Goal: Task Accomplishment & Management: Manage account settings

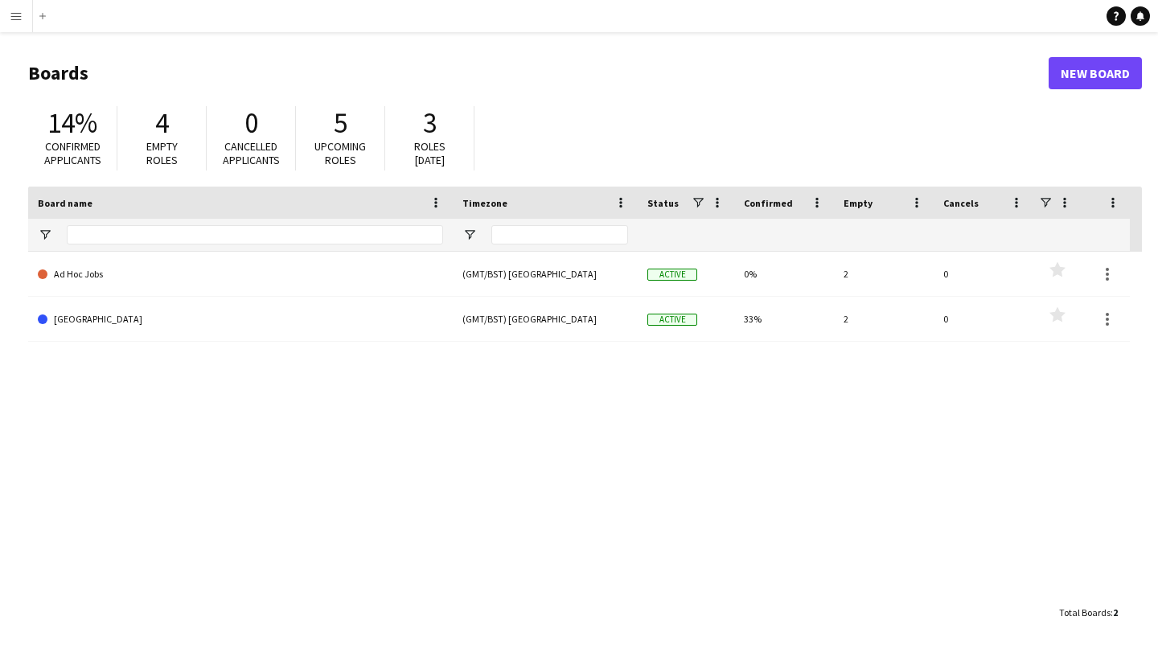
click at [13, 16] on app-icon "Menu" at bounding box center [16, 16] width 13 height 13
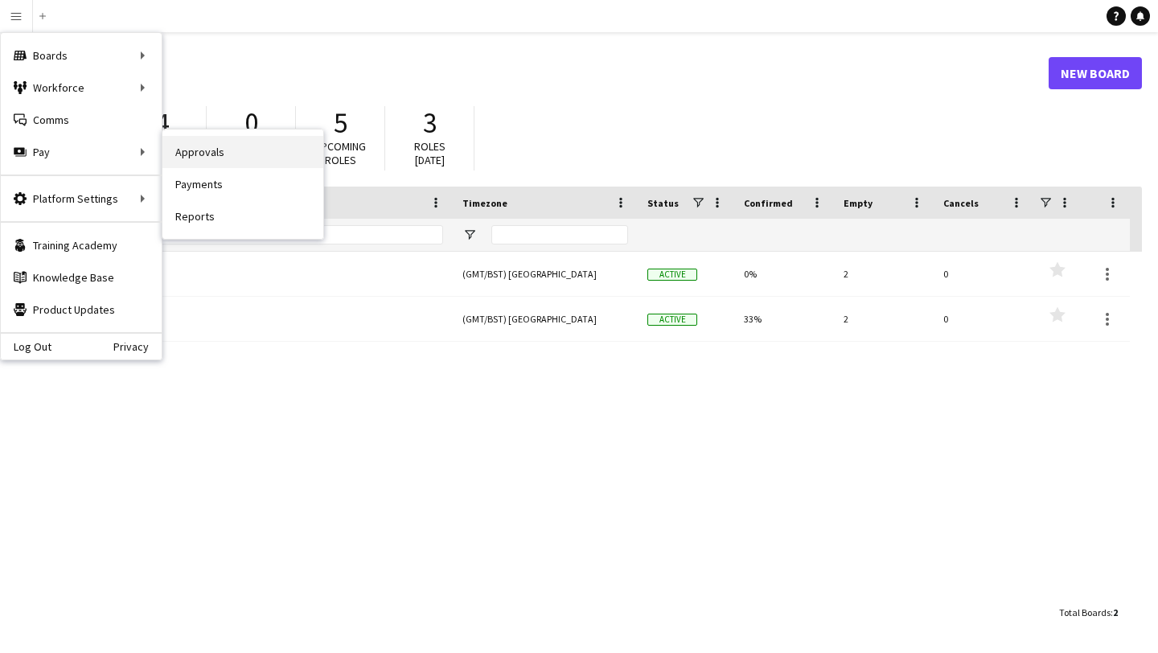
click at [187, 160] on link "Approvals" at bounding box center [242, 152] width 161 height 32
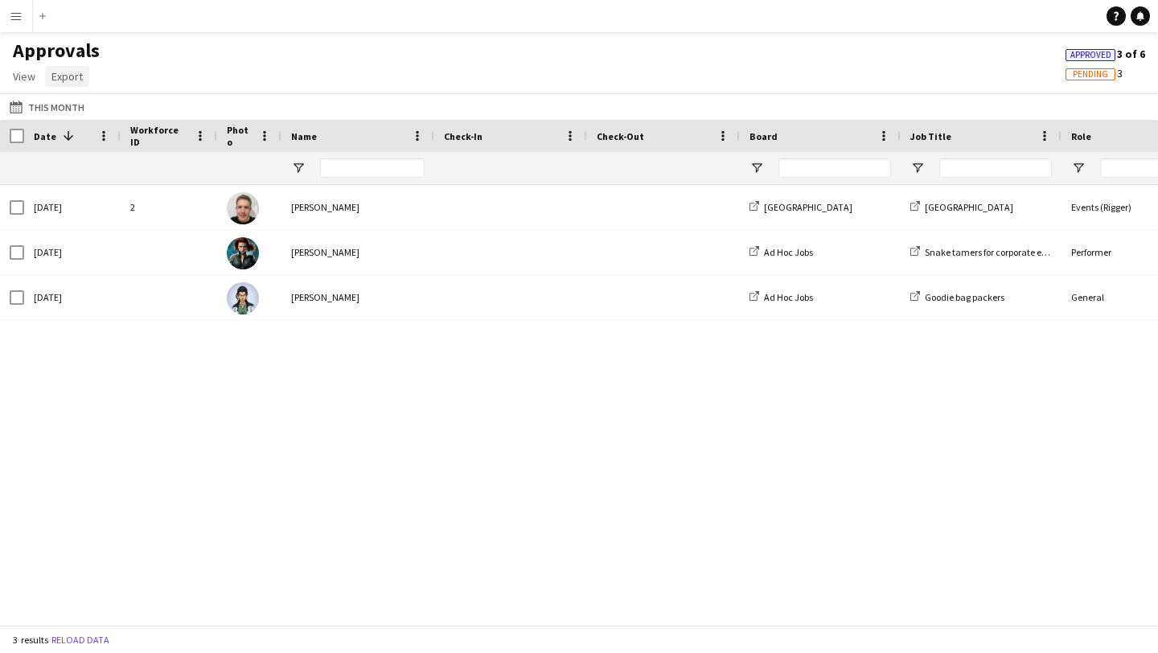
click at [72, 76] on span "Export" at bounding box center [66, 76] width 31 height 14
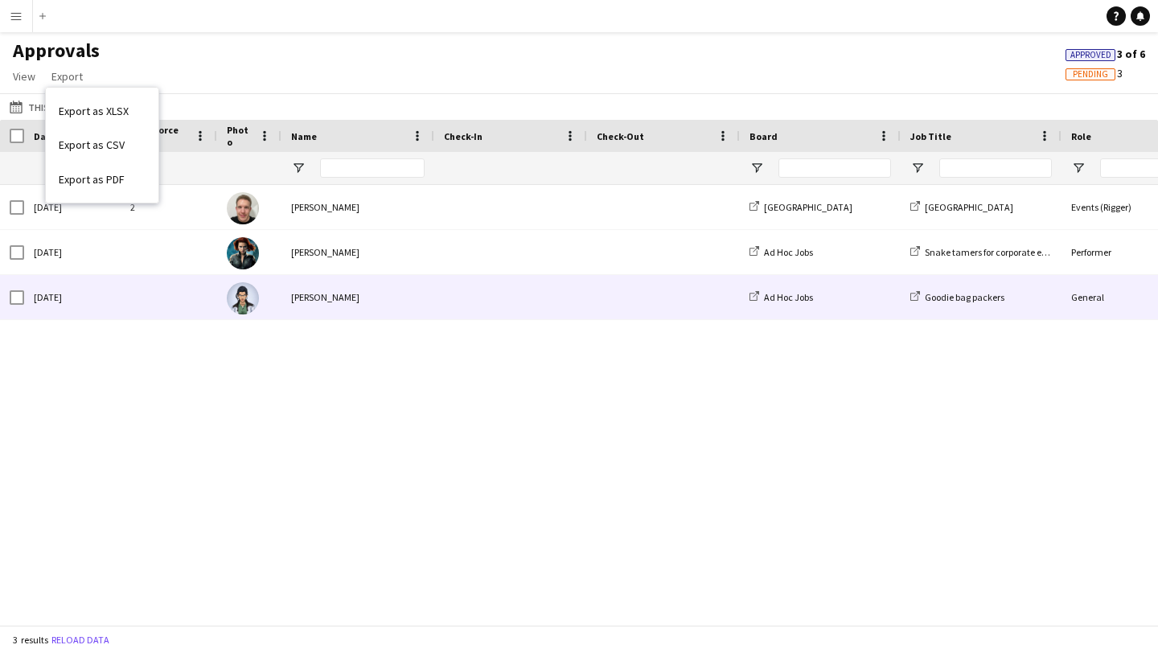
click at [142, 467] on div "[DATE] [PERSON_NAME] Ad Hoc Jobs Goodie bag packers General Head office [DATE] …" at bounding box center [579, 405] width 1158 height 440
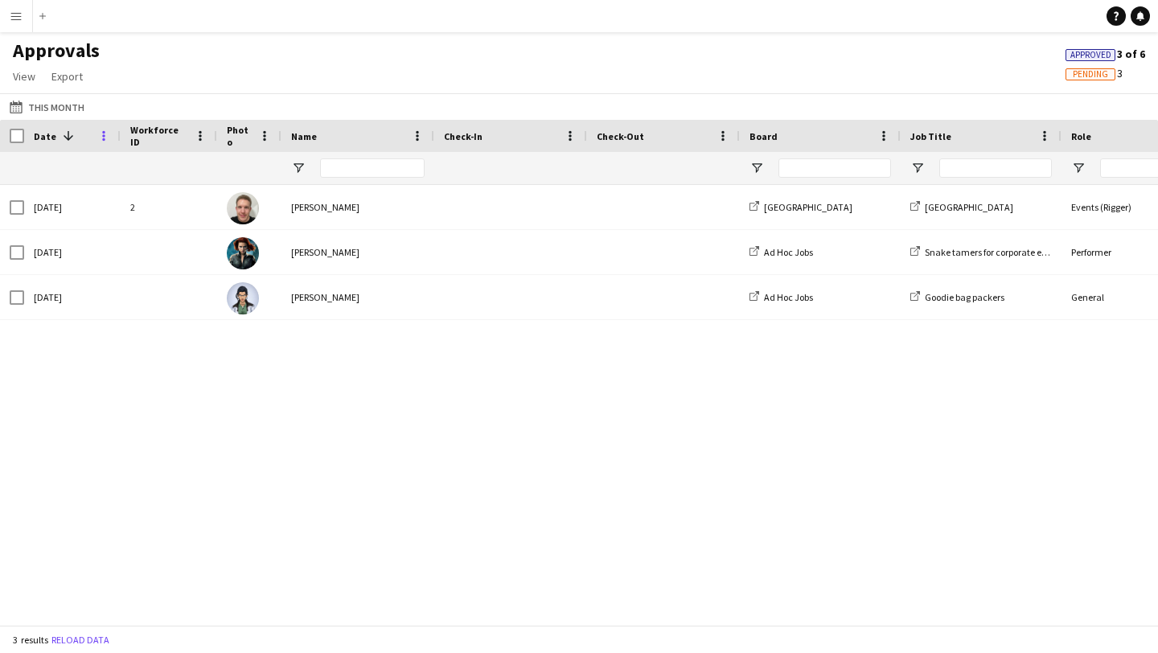
click at [104, 137] on span at bounding box center [104, 136] width 14 height 14
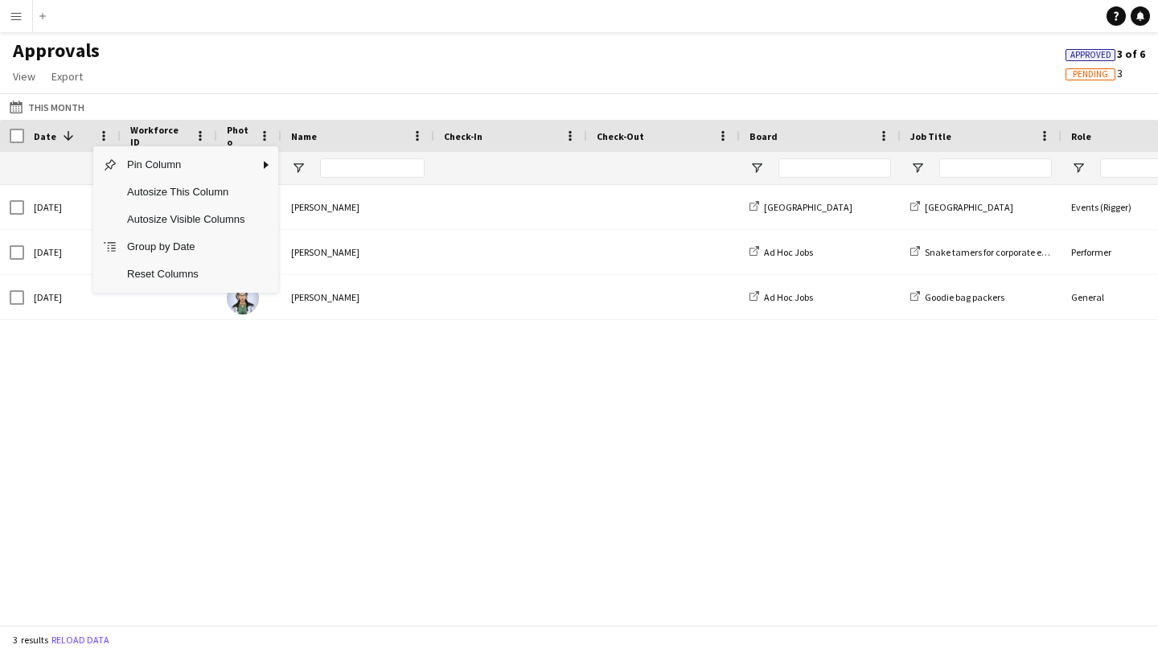
click at [141, 422] on div "[DATE] [PERSON_NAME] Ad Hoc Jobs Goodie bag packers General Head office [DATE] …" at bounding box center [579, 405] width 1158 height 440
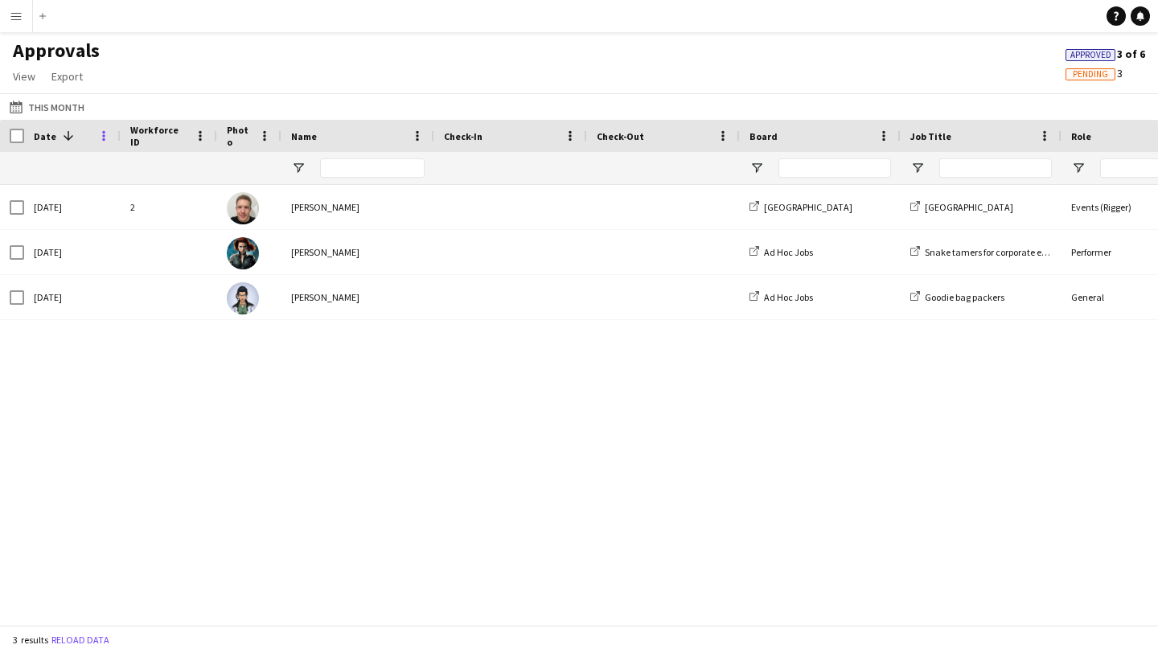
click at [102, 137] on span at bounding box center [104, 136] width 14 height 14
click at [146, 388] on div "[DATE] [PERSON_NAME] Ad Hoc Jobs Goodie bag packers General Head office [DATE] …" at bounding box center [579, 405] width 1158 height 440
click at [17, 15] on app-icon "Menu" at bounding box center [16, 16] width 13 height 13
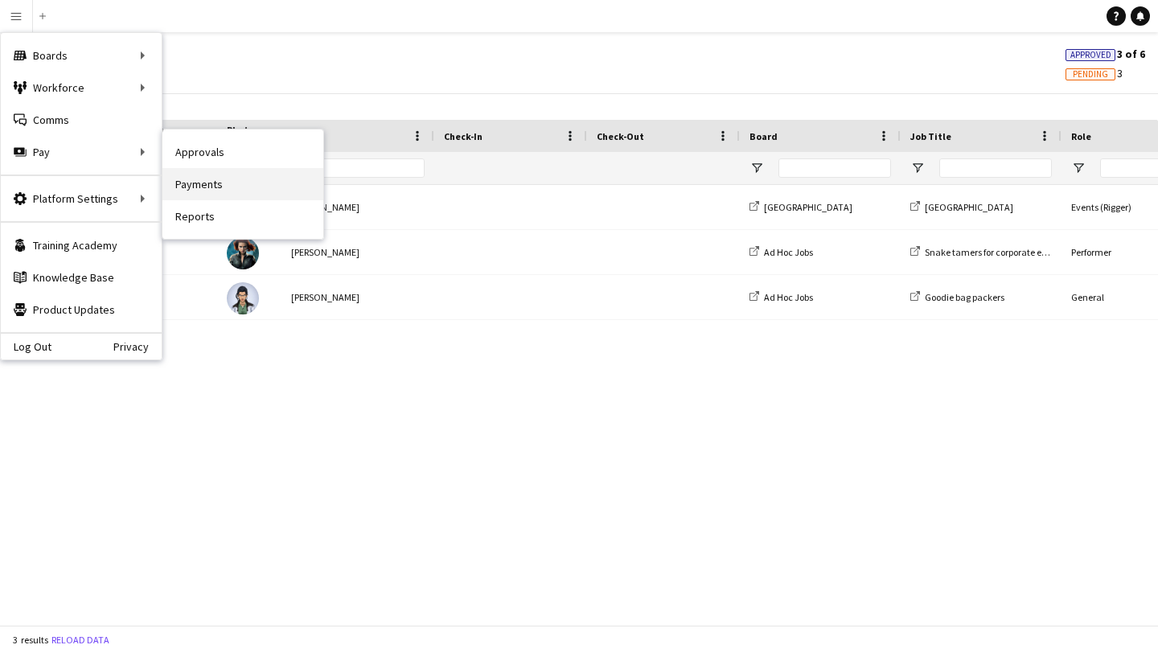
click at [191, 175] on link "Payments" at bounding box center [242, 184] width 161 height 32
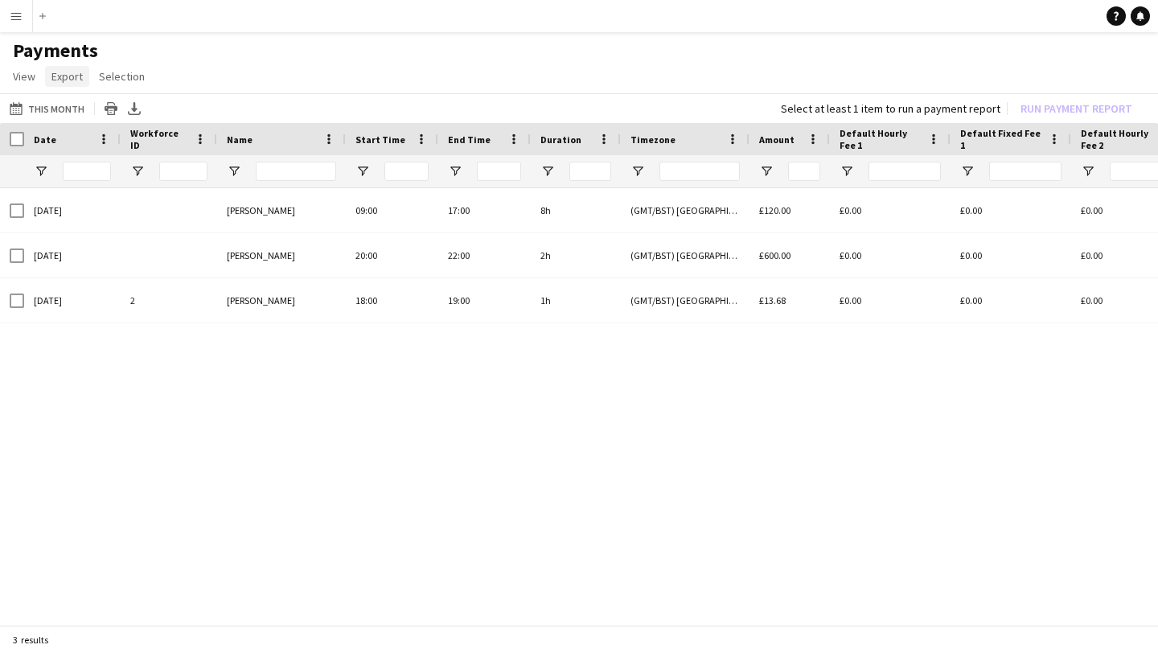
click at [56, 82] on span "Export" at bounding box center [66, 76] width 31 height 14
click at [149, 357] on div "[DATE] [PERSON_NAME] 09:00 17:00 8h (GMT/BST) [GEOGRAPHIC_DATA] £120.00 £0.00 £…" at bounding box center [579, 408] width 1158 height 440
click at [66, 79] on span "Export" at bounding box center [66, 76] width 31 height 14
click at [103, 139] on span "Export as CSV" at bounding box center [92, 145] width 66 height 14
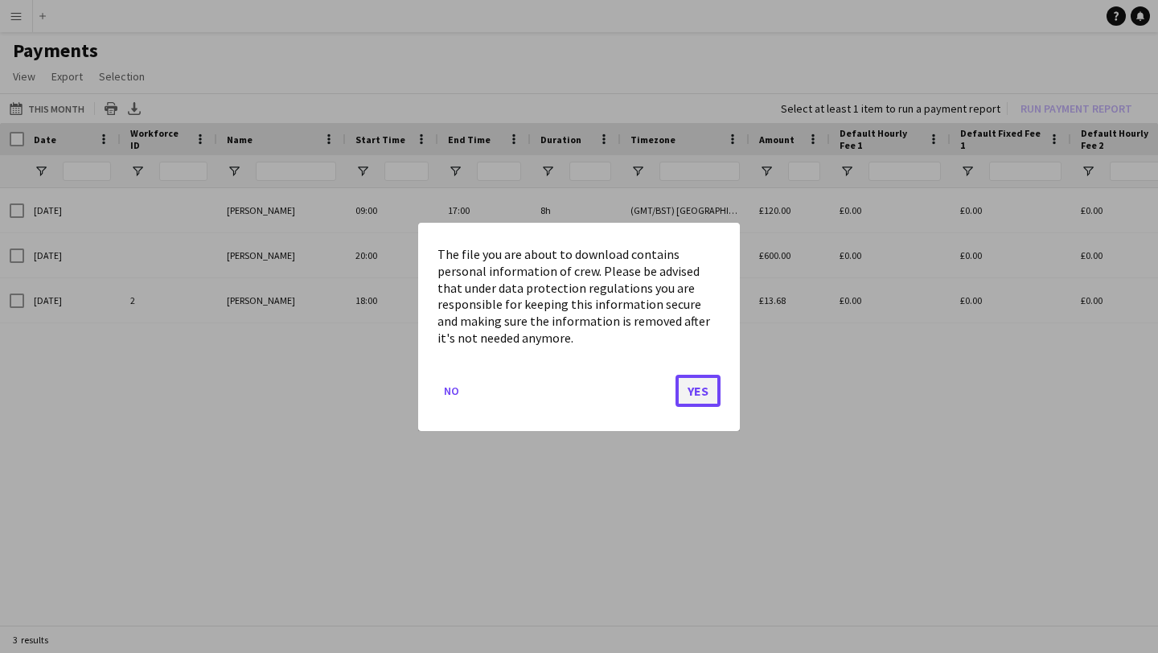
click at [693, 385] on button "Yes" at bounding box center [698, 390] width 45 height 32
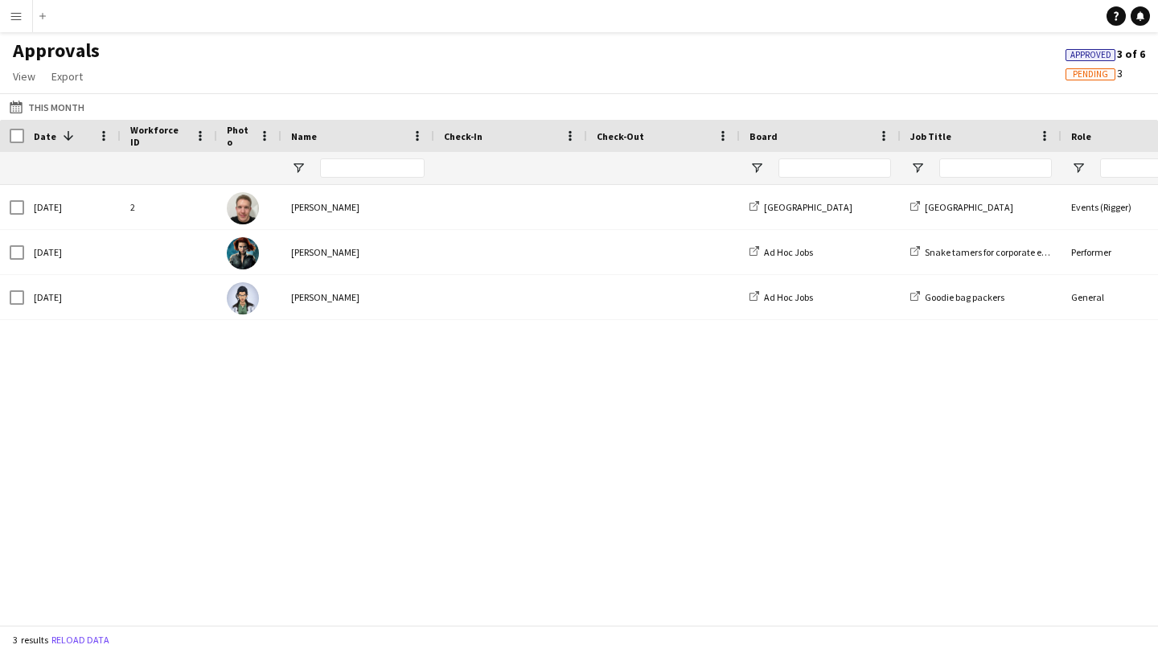
click at [13, 16] on app-icon "Menu" at bounding box center [16, 16] width 13 height 13
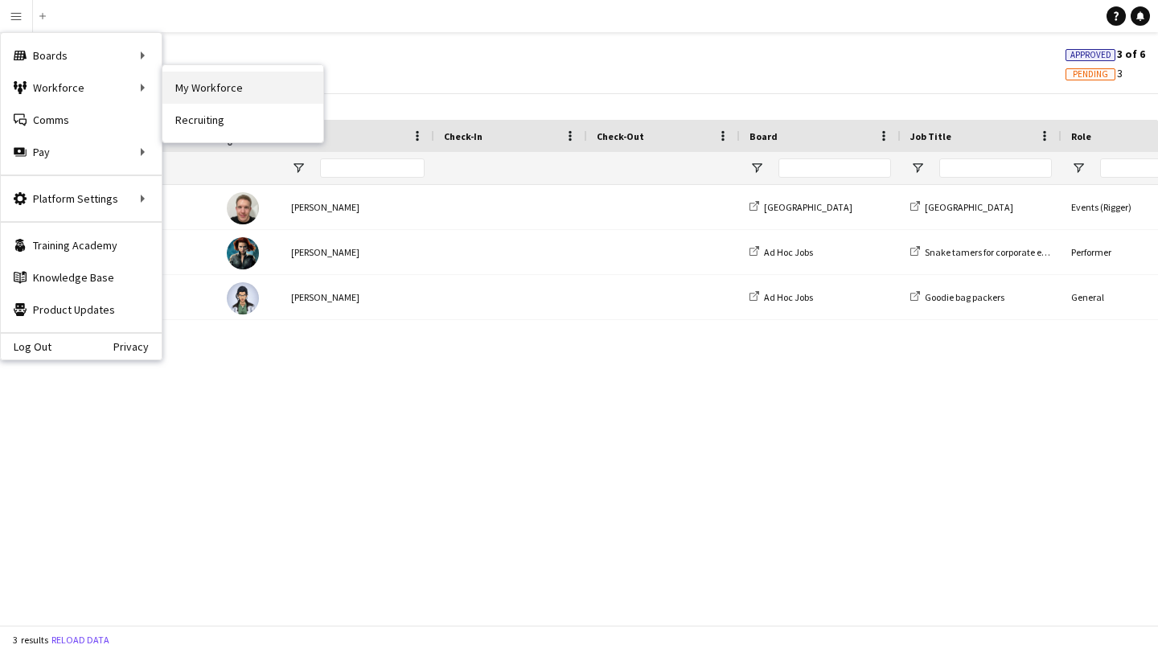
click at [219, 92] on link "My Workforce" at bounding box center [242, 88] width 161 height 32
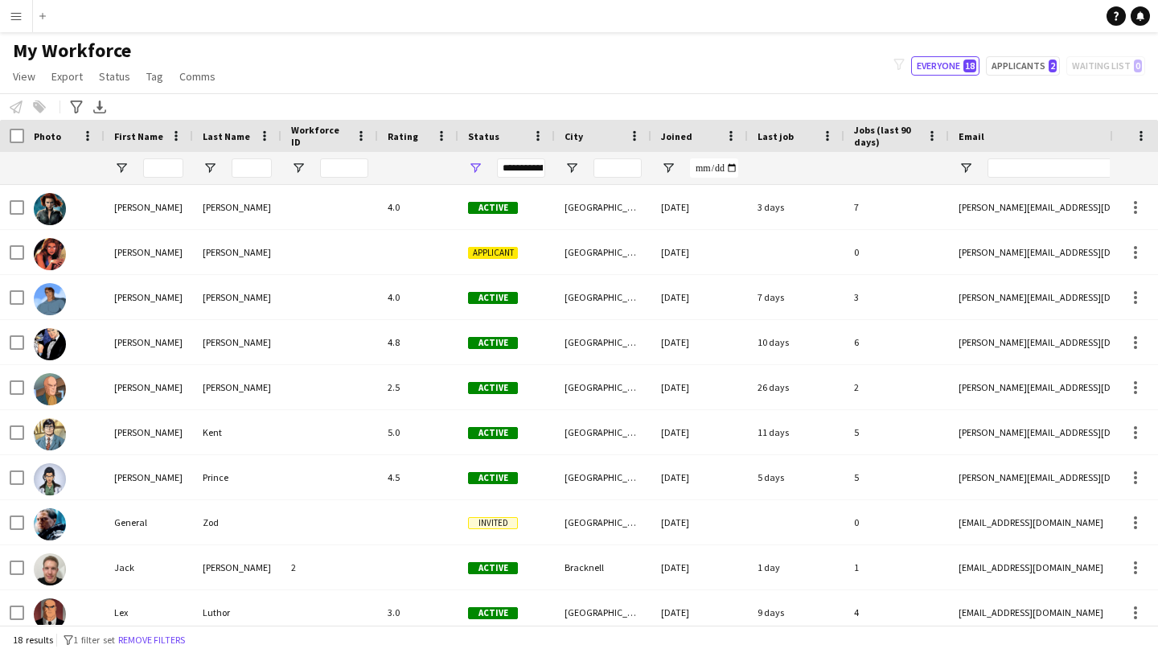
click at [19, 21] on app-icon "Menu" at bounding box center [16, 16] width 13 height 13
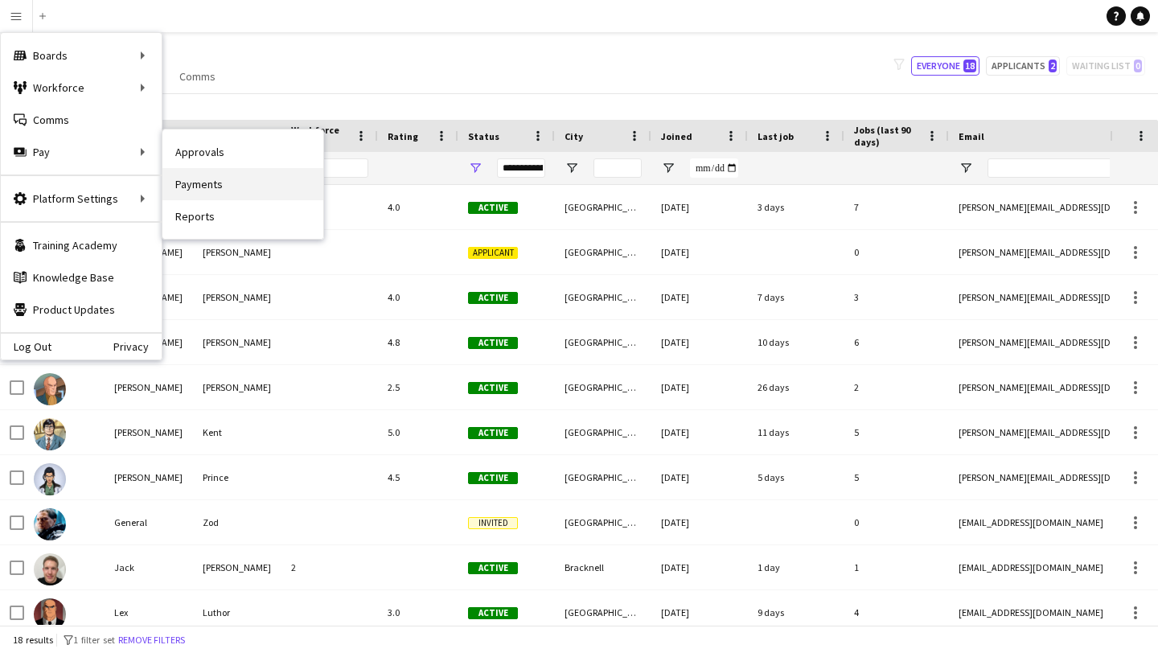
click at [216, 184] on link "Payments" at bounding box center [242, 184] width 161 height 32
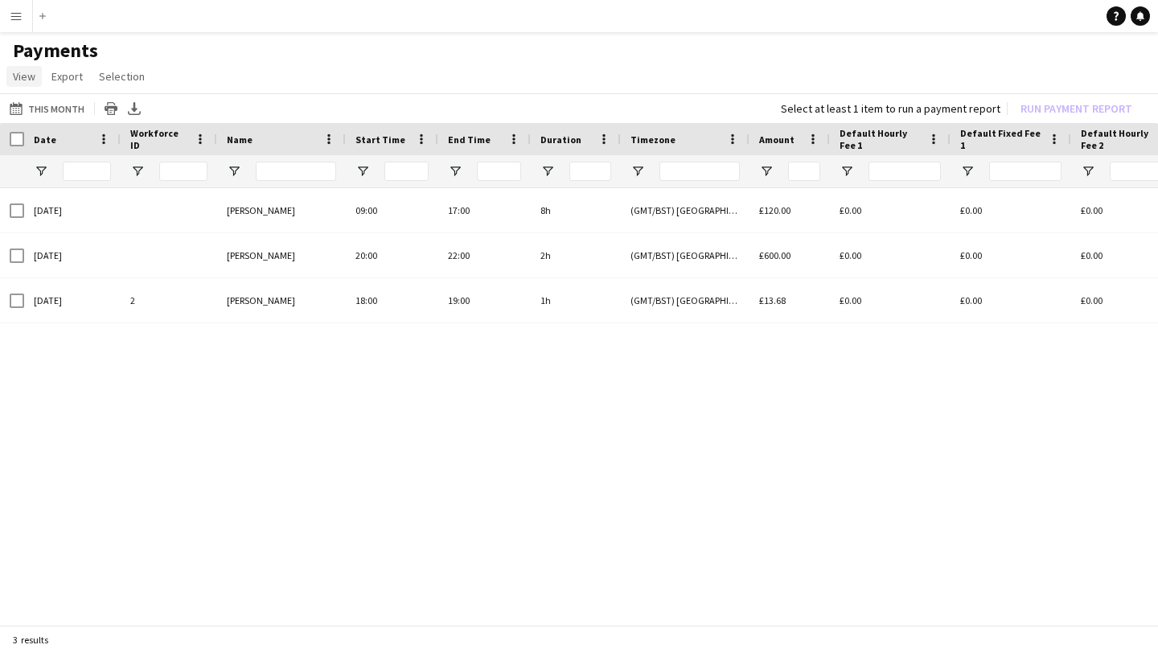
click at [19, 78] on span "View" at bounding box center [24, 76] width 23 height 14
click at [13, 17] on app-icon "Menu" at bounding box center [16, 16] width 13 height 13
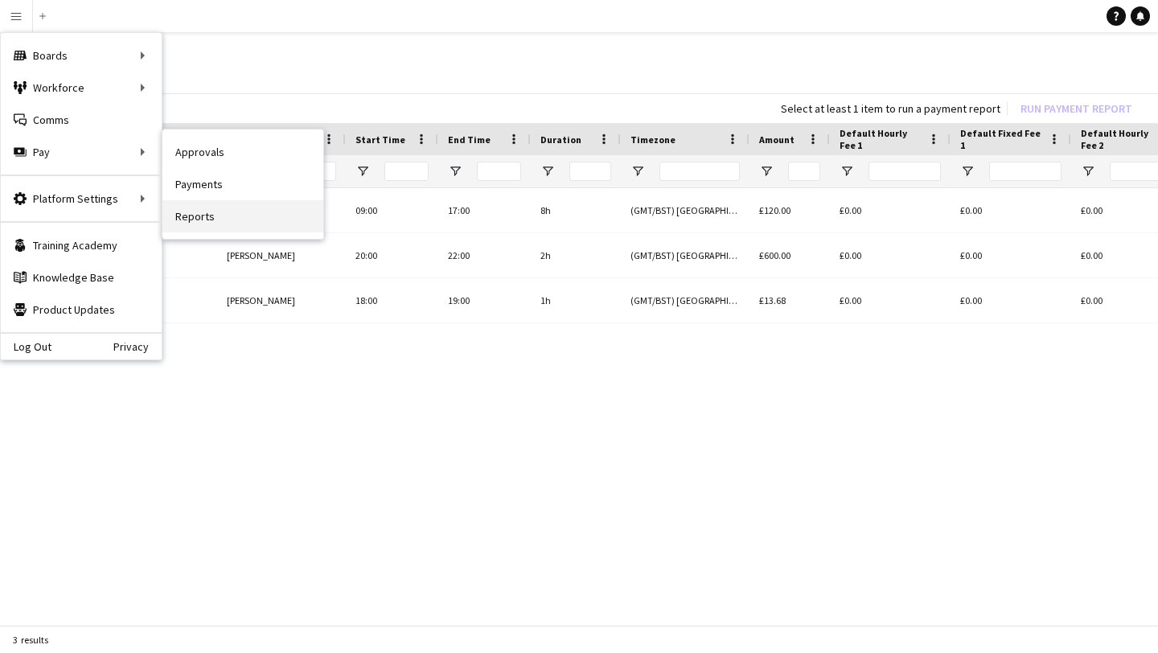
click at [201, 212] on link "Reports" at bounding box center [242, 216] width 161 height 32
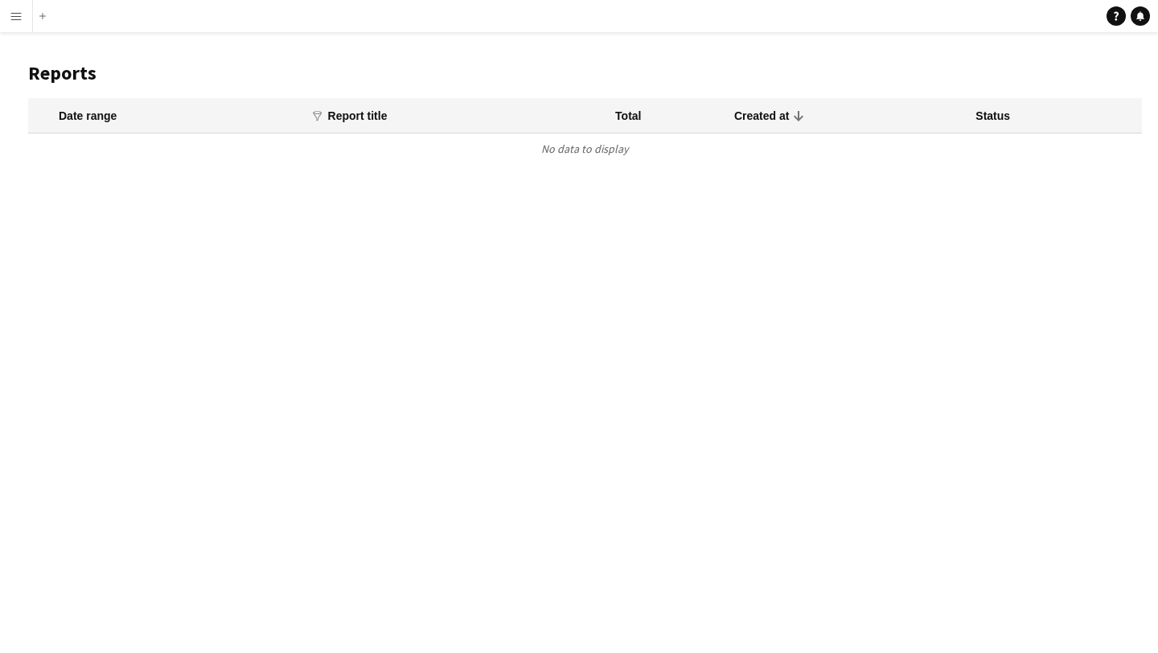
click at [14, 17] on app-icon "Menu" at bounding box center [16, 16] width 13 height 13
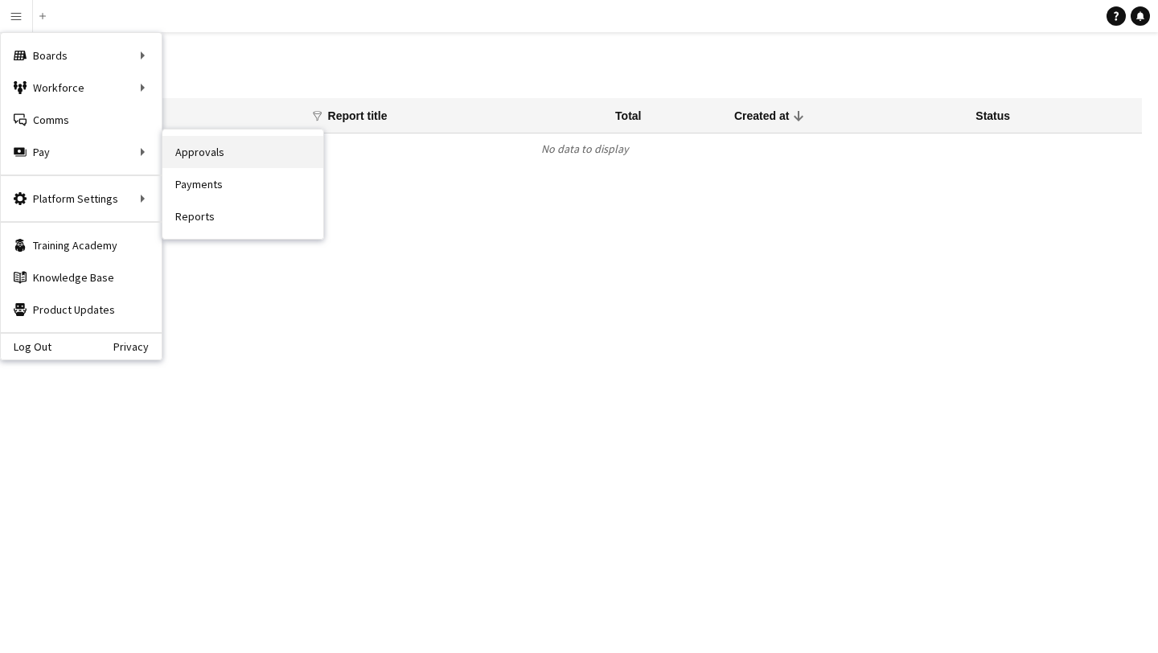
click at [211, 161] on link "Approvals" at bounding box center [242, 152] width 161 height 32
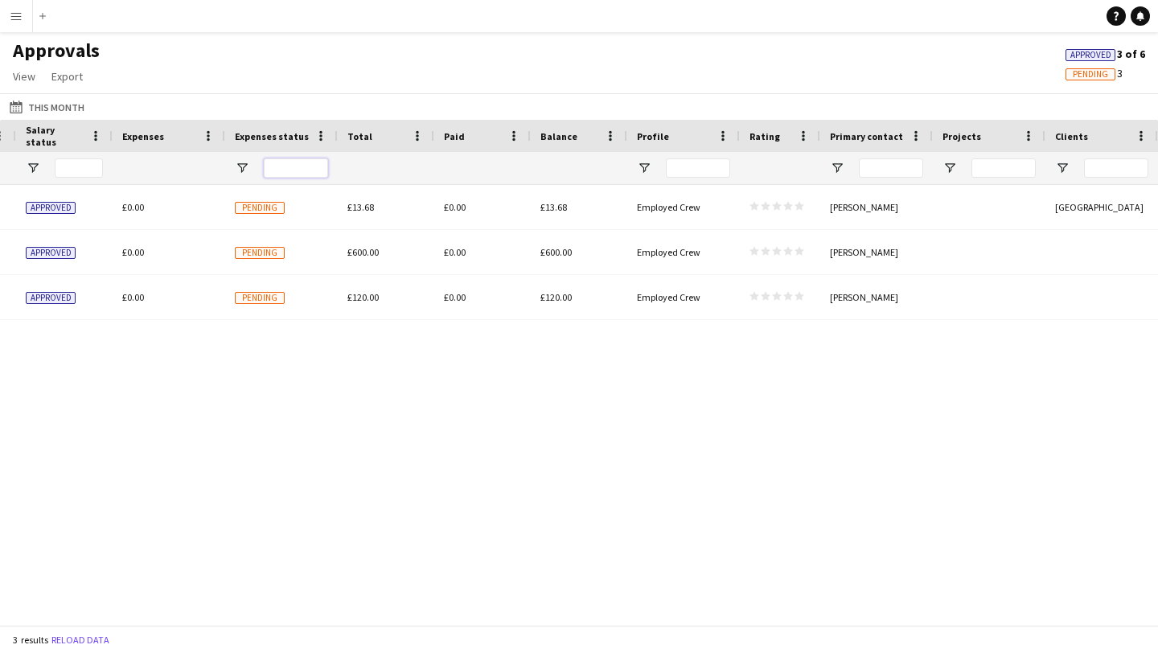
click at [298, 169] on input "Expenses status Filter Input" at bounding box center [296, 167] width 64 height 19
click at [473, 376] on div "(GMT/BST) [GEOGRAPHIC_DATA] £120.00 Approved £0.00 Pending £120.00 £0.00 £120.0…" at bounding box center [579, 405] width 1158 height 440
click at [1144, 135] on span at bounding box center [1141, 136] width 14 height 14
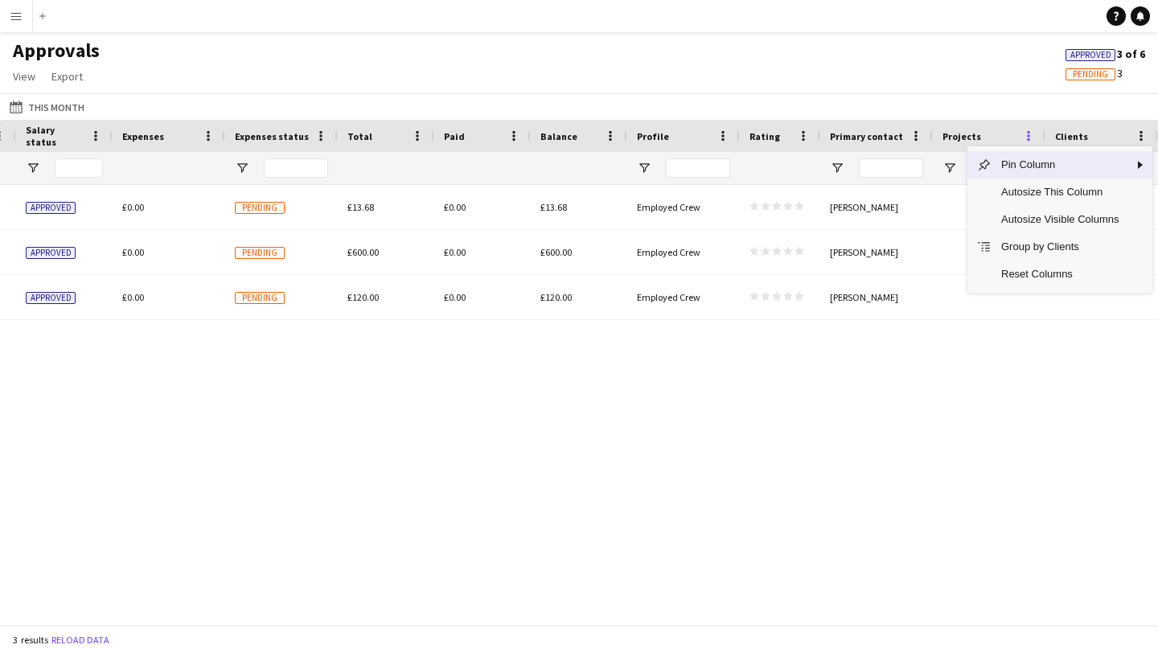
click at [1024, 135] on span at bounding box center [1029, 136] width 14 height 14
click at [909, 132] on span at bounding box center [916, 136] width 14 height 14
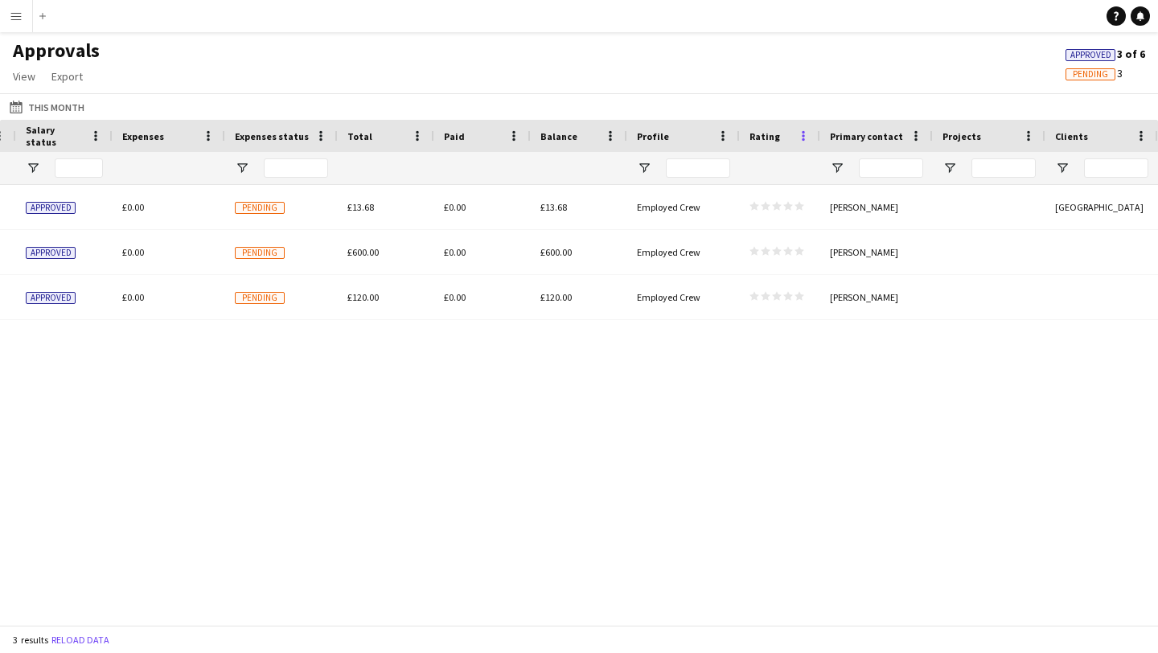
click at [798, 134] on span at bounding box center [803, 136] width 14 height 14
click at [726, 134] on span at bounding box center [723, 136] width 14 height 14
click at [603, 137] on span at bounding box center [610, 136] width 14 height 14
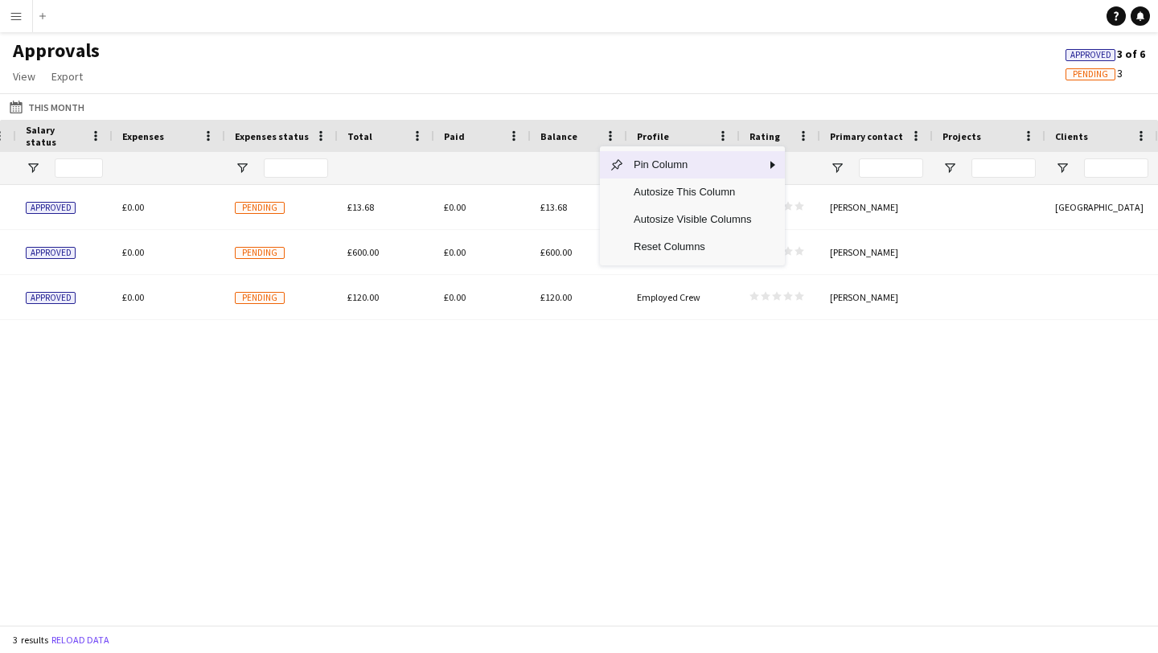
click at [507, 426] on div "(GMT/BST) [GEOGRAPHIC_DATA] £120.00 Approved £0.00 Pending £120.00 £0.00 £120.0…" at bounding box center [579, 405] width 1158 height 440
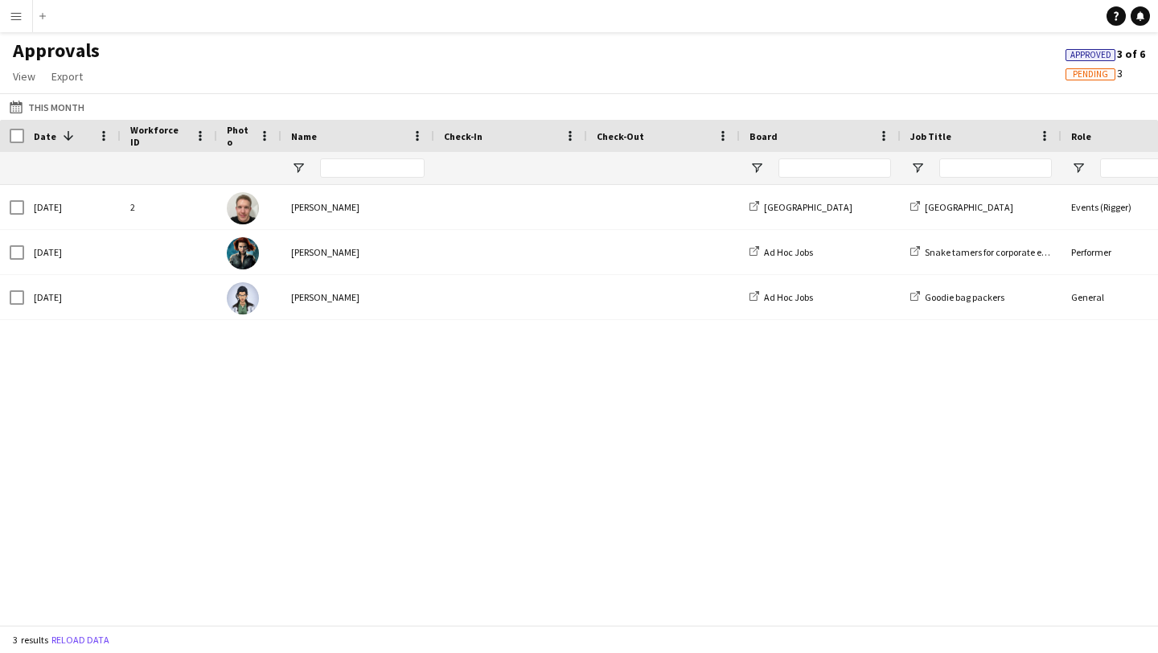
click at [14, 11] on app-icon "Menu" at bounding box center [16, 16] width 13 height 13
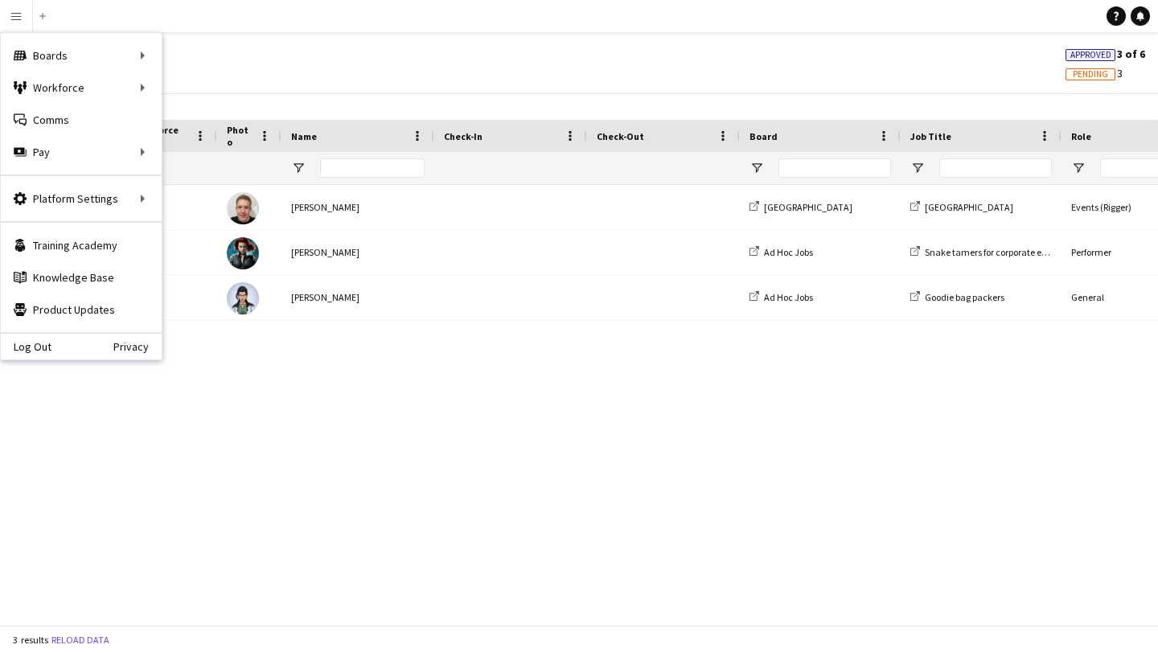
click at [198, 407] on div "Head office General Goodie bag packers Ad Hoc Jobs [PERSON_NAME][DATE] [GEOGRAP…" at bounding box center [579, 405] width 1158 height 440
